Goal: Information Seeking & Learning: Learn about a topic

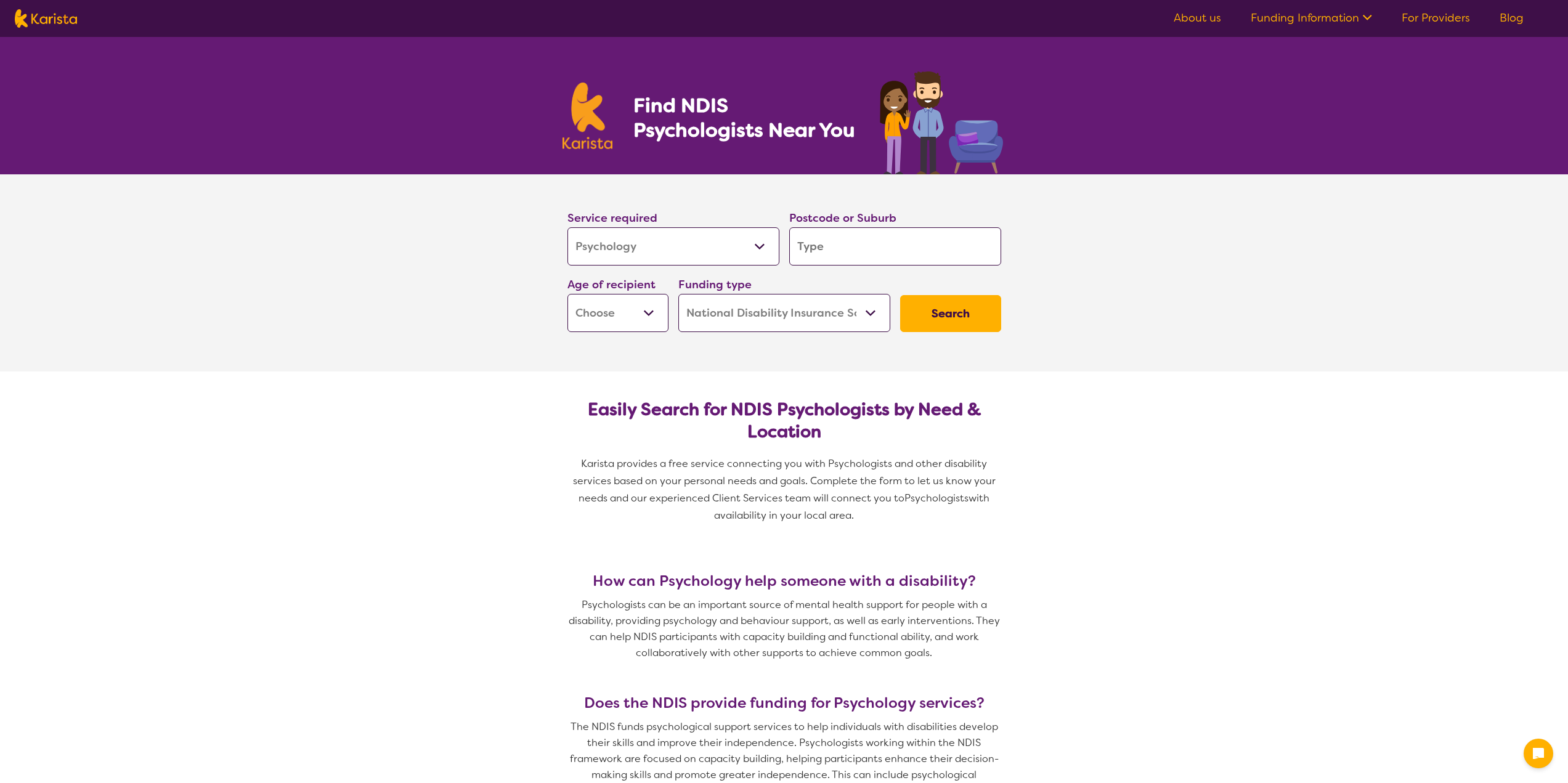
select select "Psychology"
select select "NDIS"
select select "Psychology"
select select "NDIS"
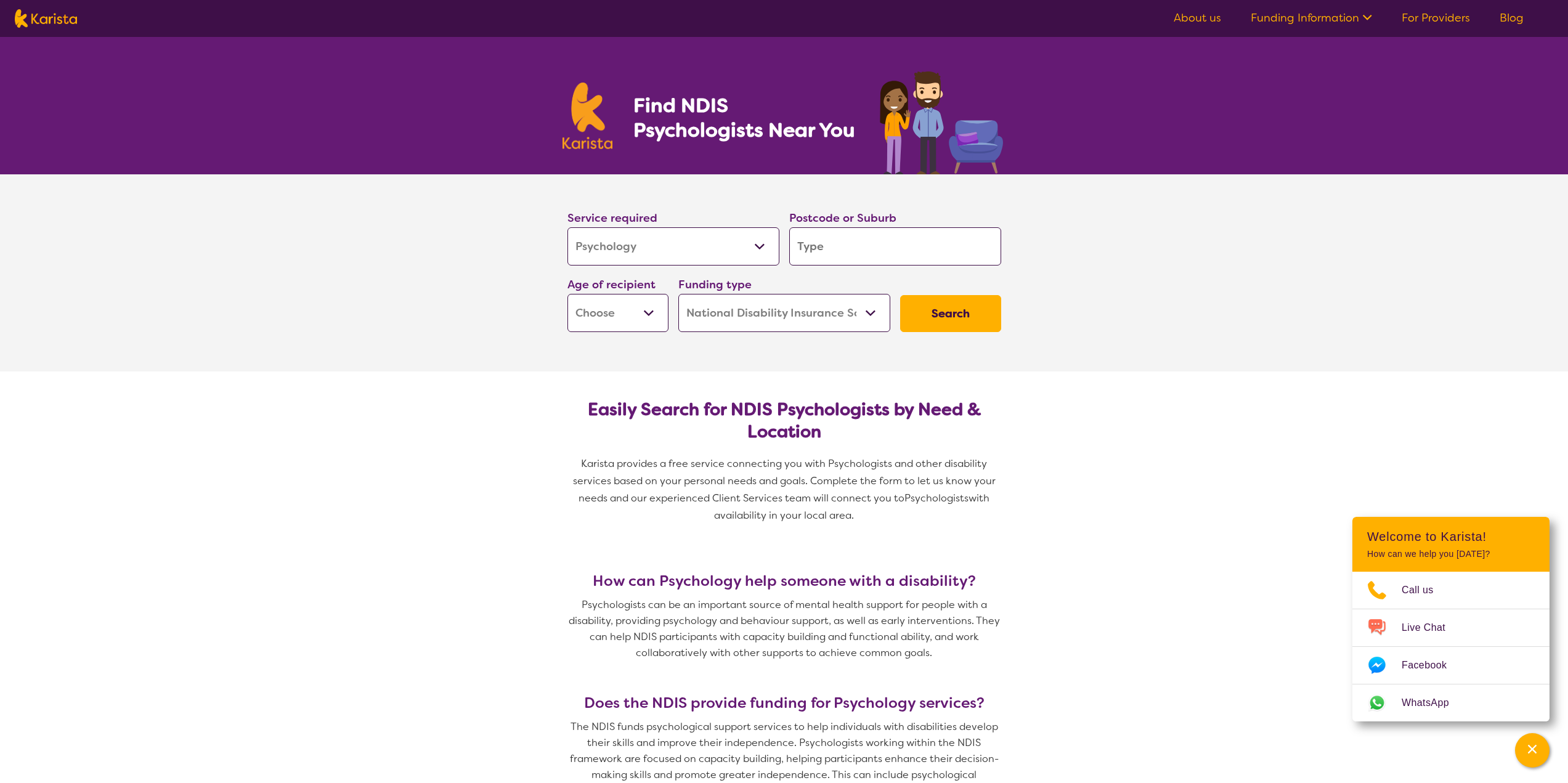
click at [854, 256] on input "search" at bounding box center [895, 246] width 212 height 38
type input "2"
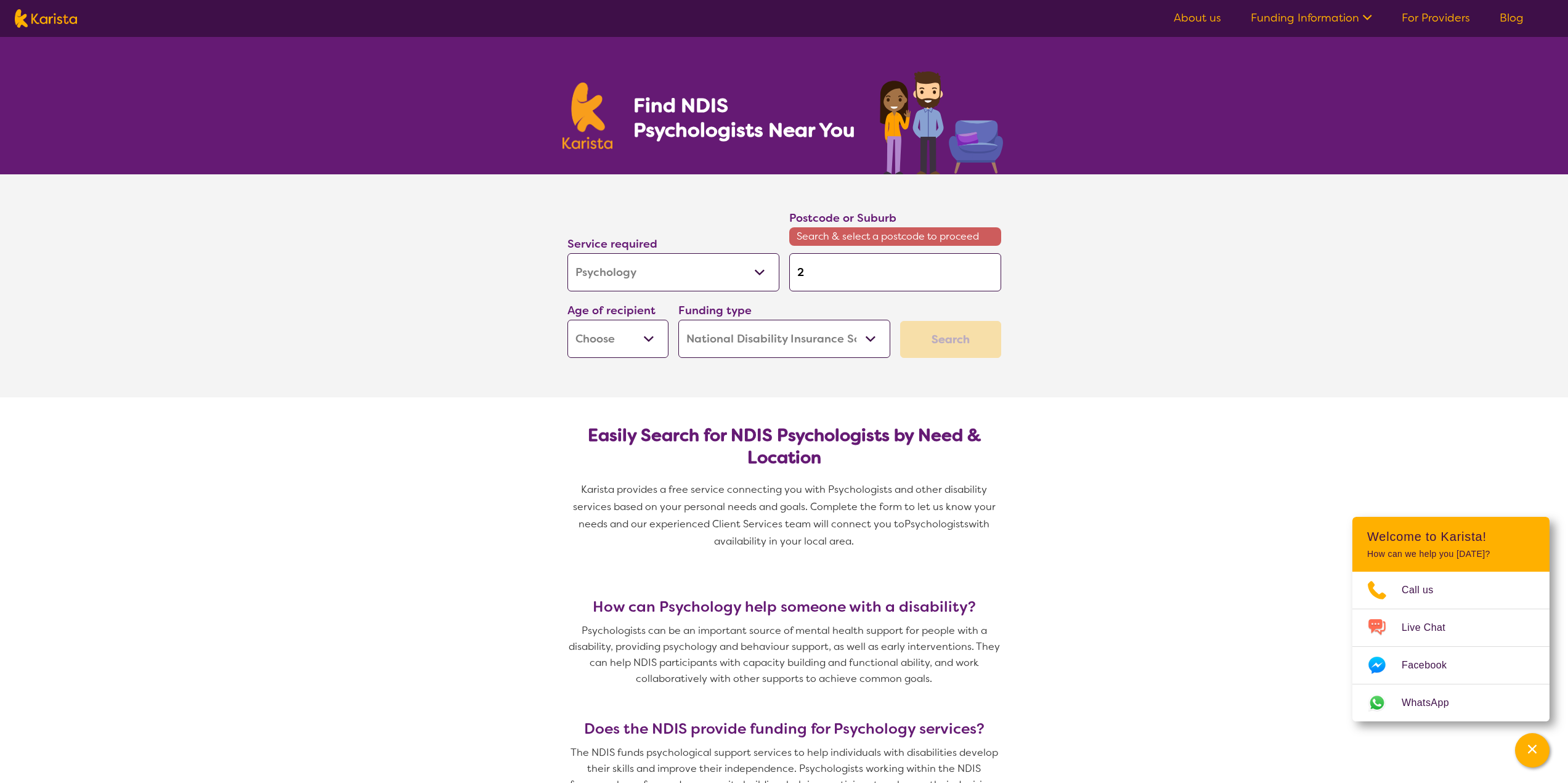
type input "24"
type input "248"
type input "2484"
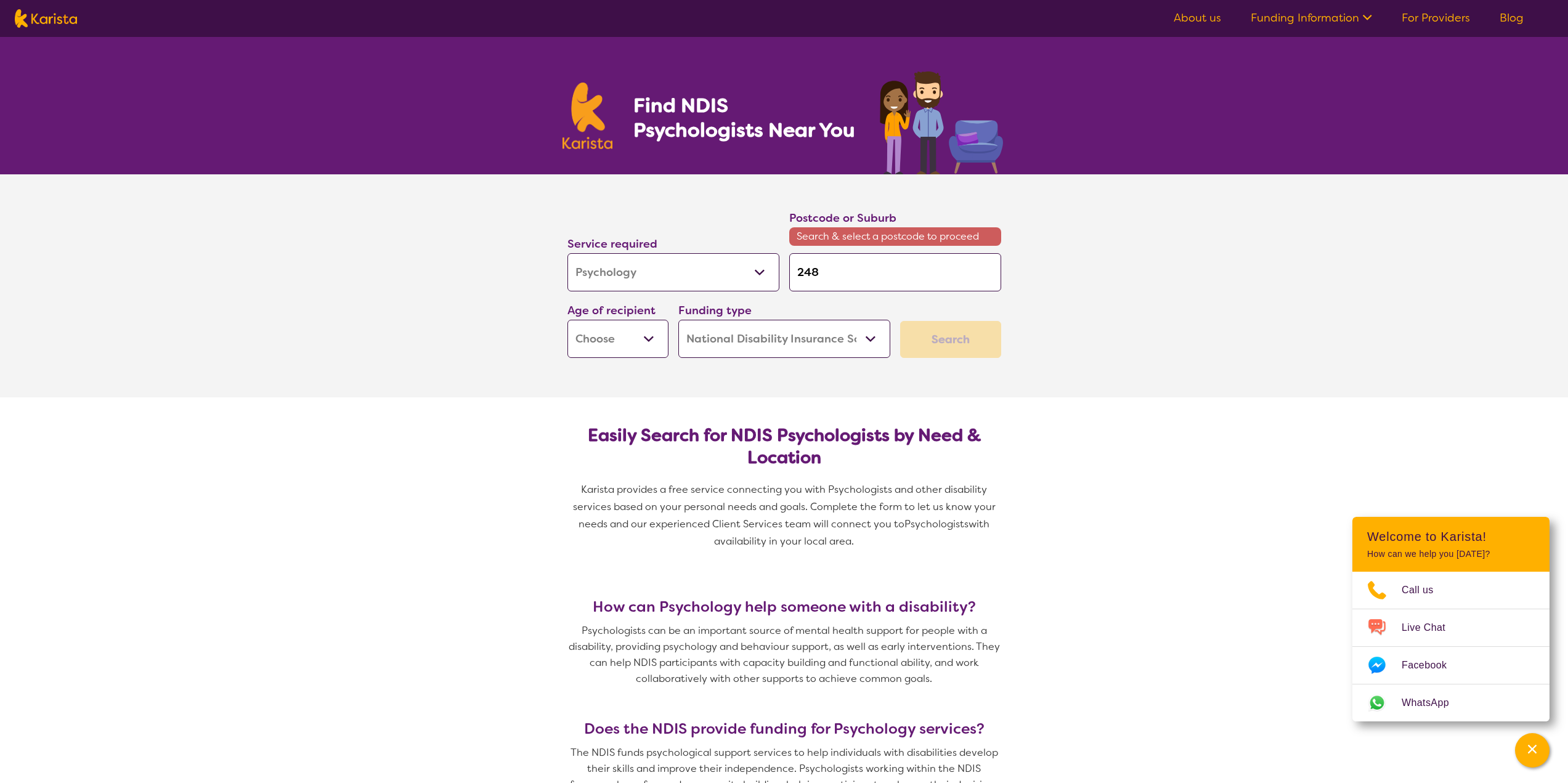
type input "2484"
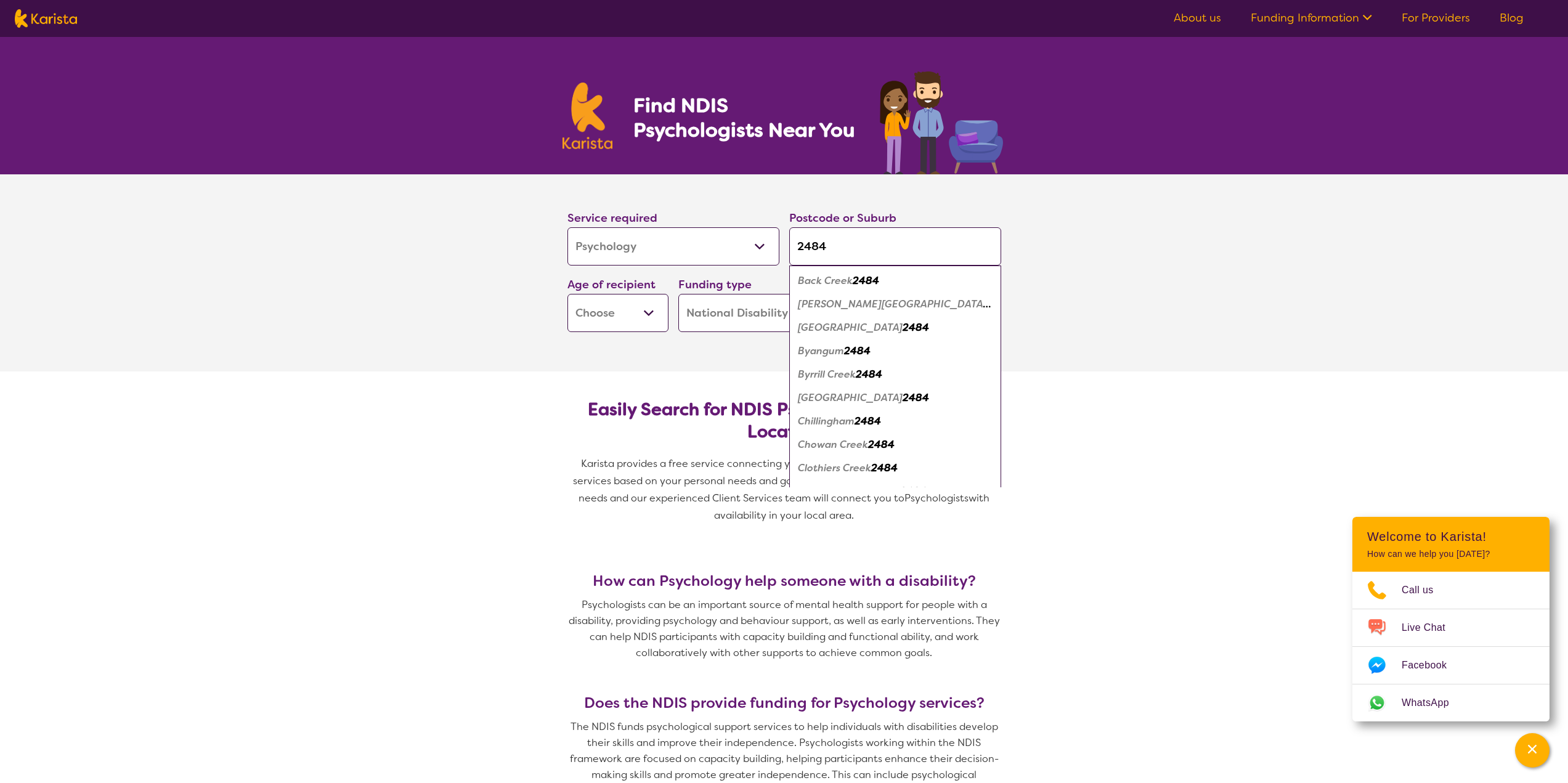
type input "2484"
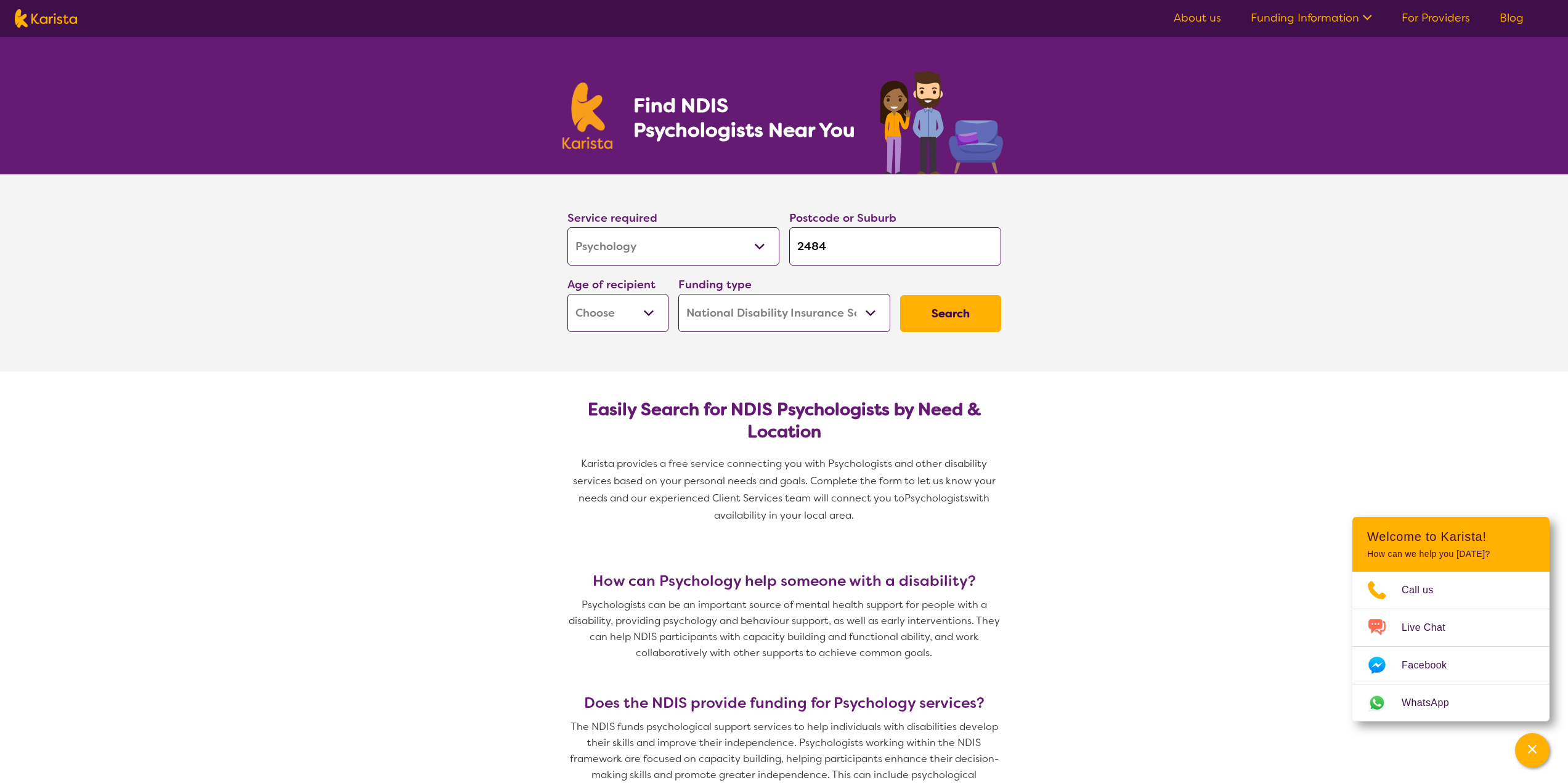
click at [588, 312] on select "Early Childhood - 0 to 9 Child - 10 to 11 Adolescent - 12 to 17 Adult - 18 to 6…" at bounding box center [618, 313] width 101 height 38
select select "EC"
click at [568, 294] on select "Early Childhood - 0 to 9 Child - 10 to 11 Adolescent - 12 to 17 Adult - 18 to 6…" at bounding box center [618, 313] width 101 height 38
select select "EC"
click at [945, 309] on button "Search" at bounding box center [951, 314] width 101 height 37
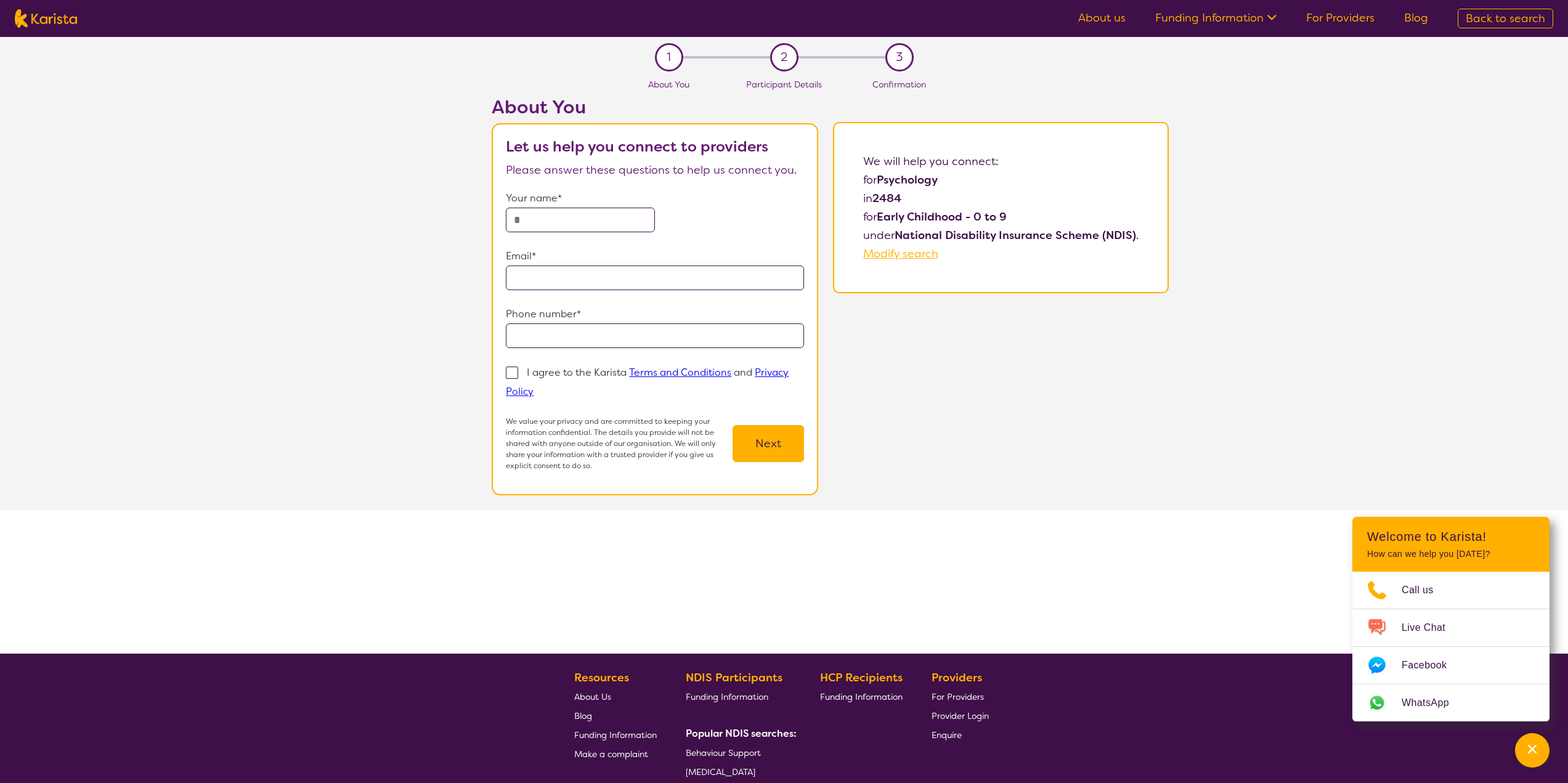
select select "Psychology"
select select "EC"
select select "NDIS"
select select "Psychology"
select select "EC"
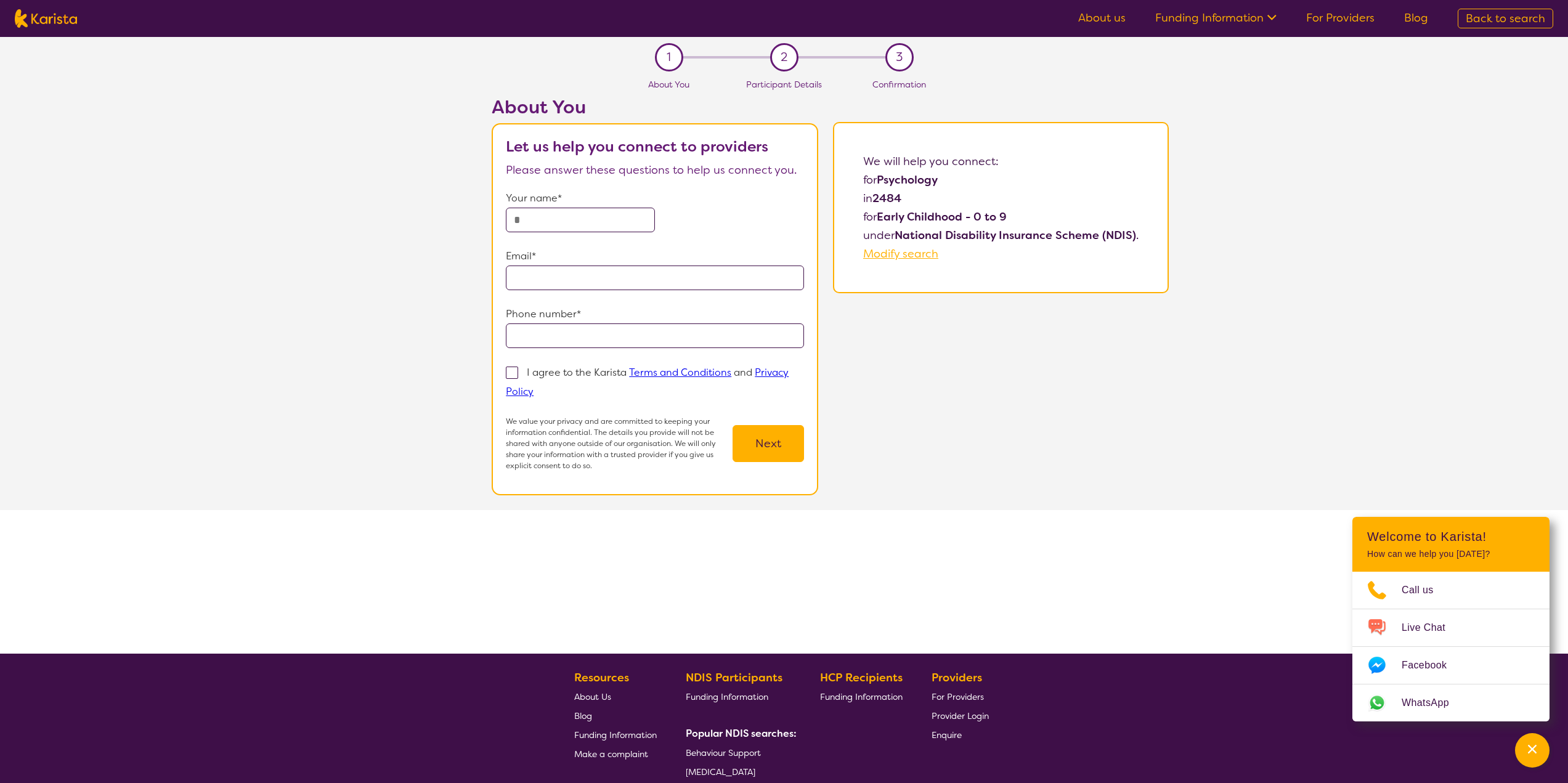
select select "NDIS"
